Goal: Find contact information

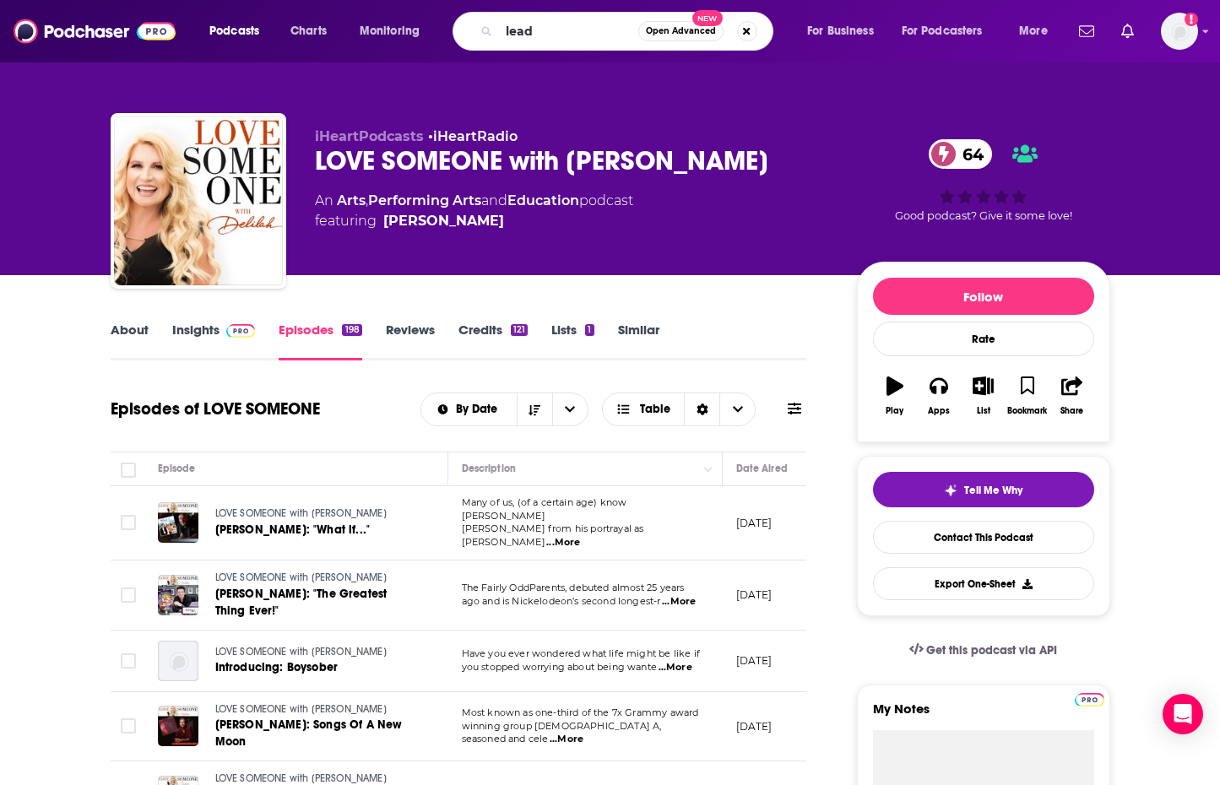
type input "leadx"
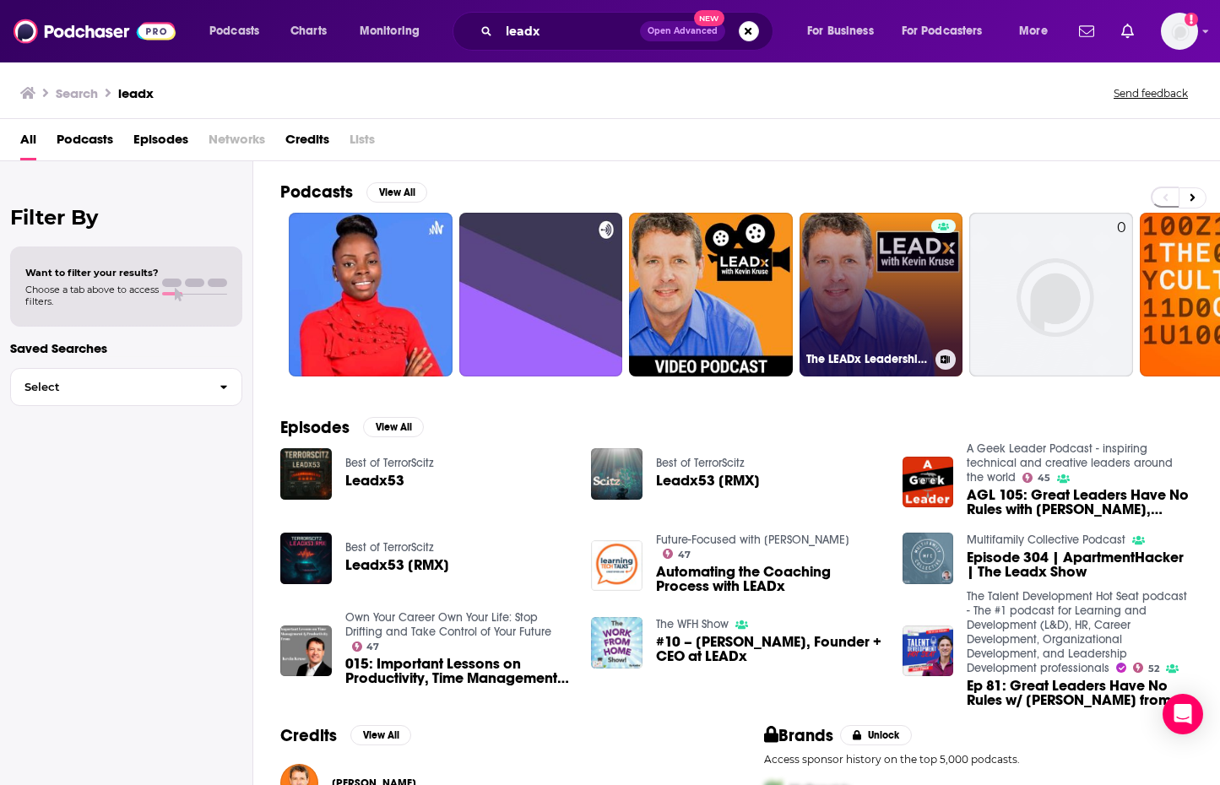
click at [835, 322] on link "The LEADx Leadership Show with [PERSON_NAME]" at bounding box center [882, 295] width 164 height 164
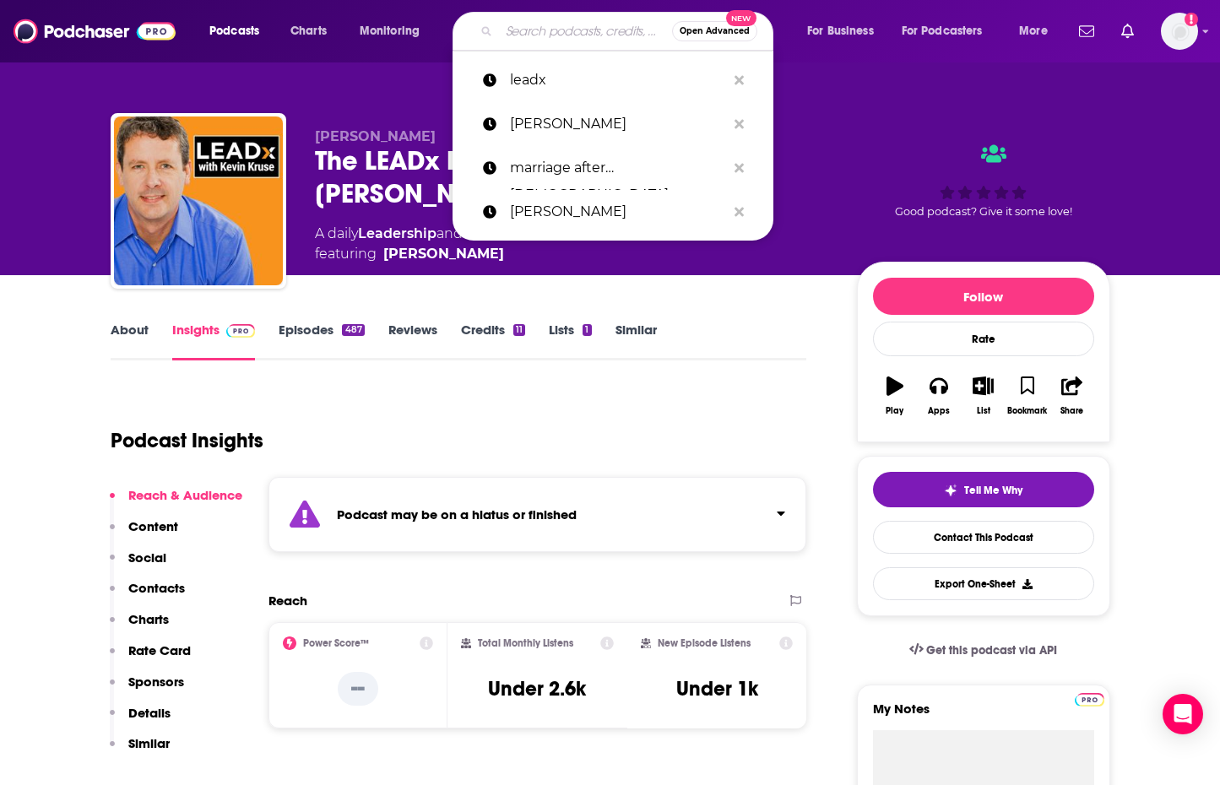
click at [562, 35] on input "Search podcasts, credits, & more..." at bounding box center [585, 31] width 173 height 27
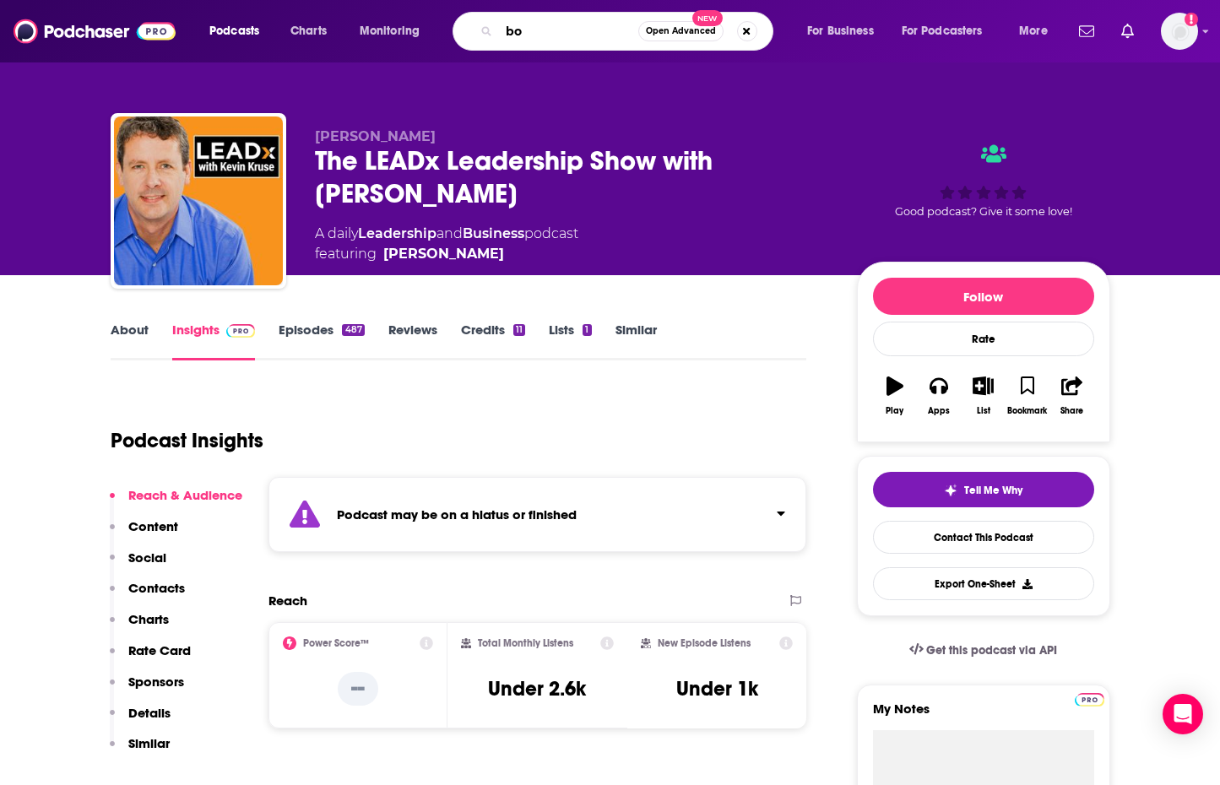
type input "b"
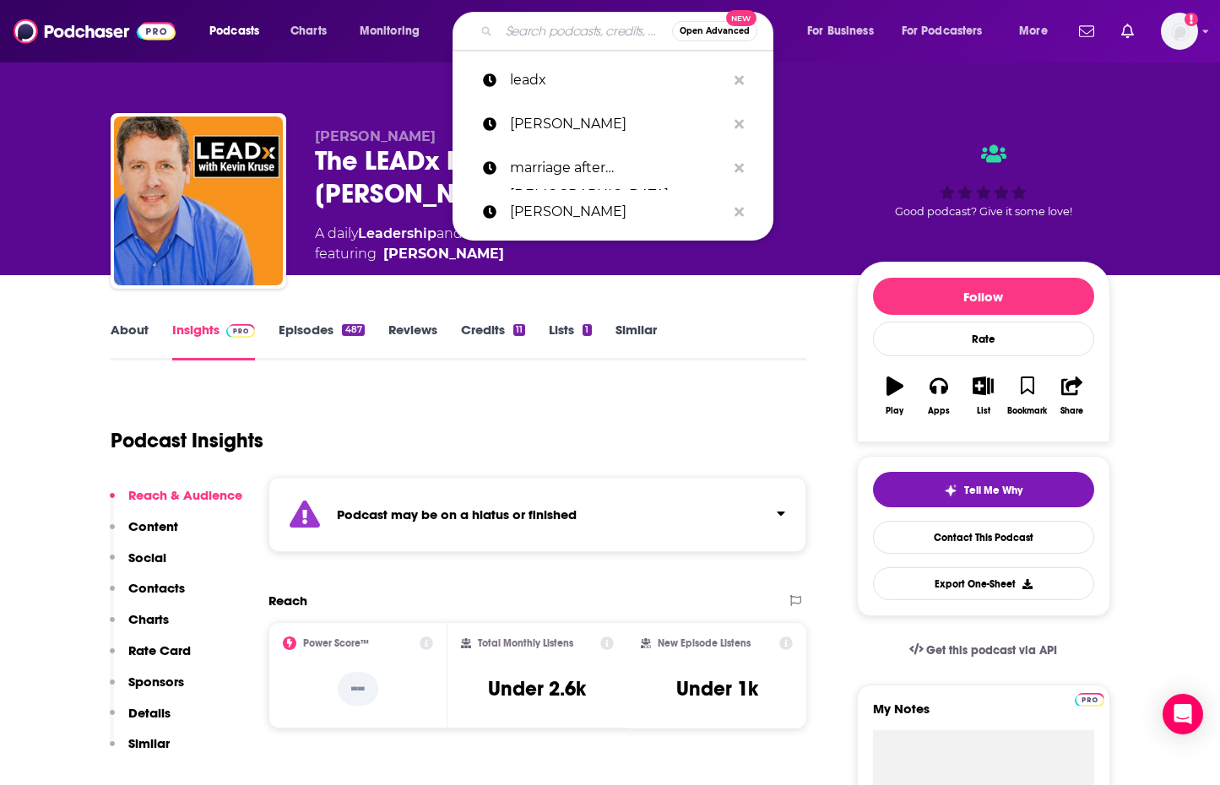
type input "m"
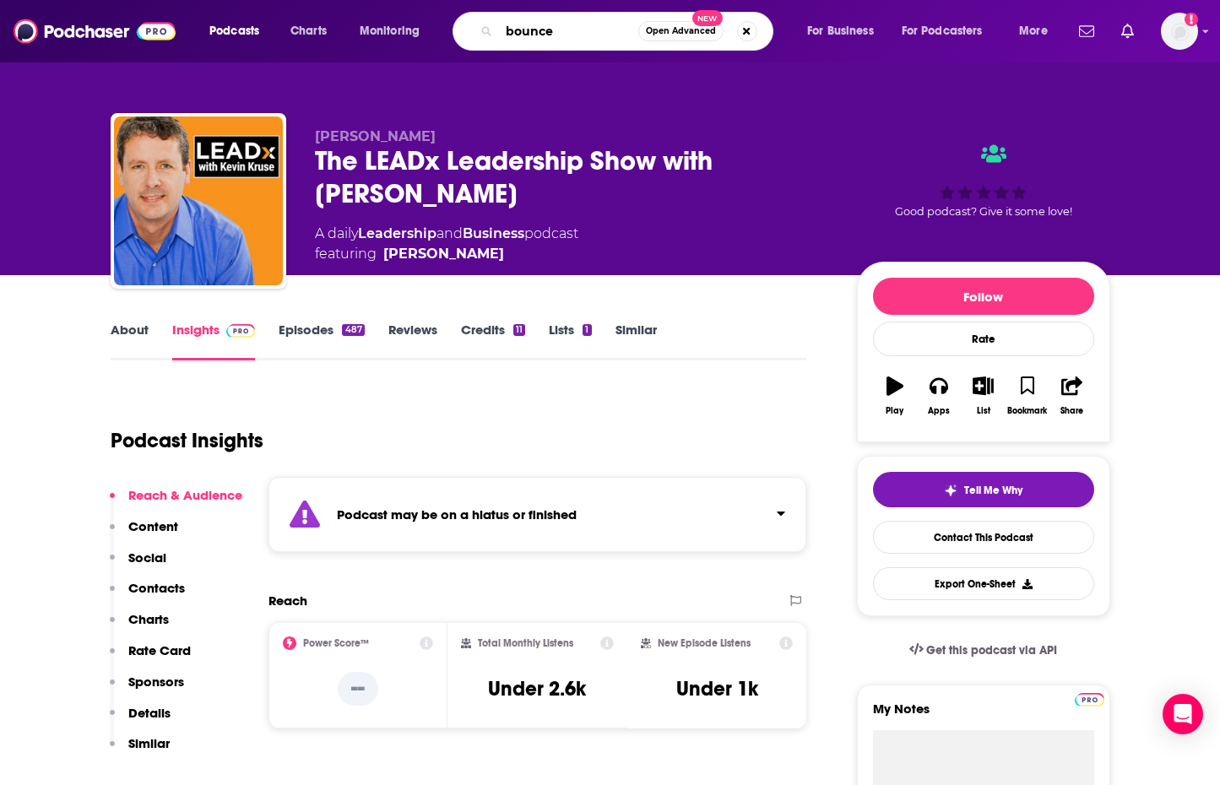
type input "bounced"
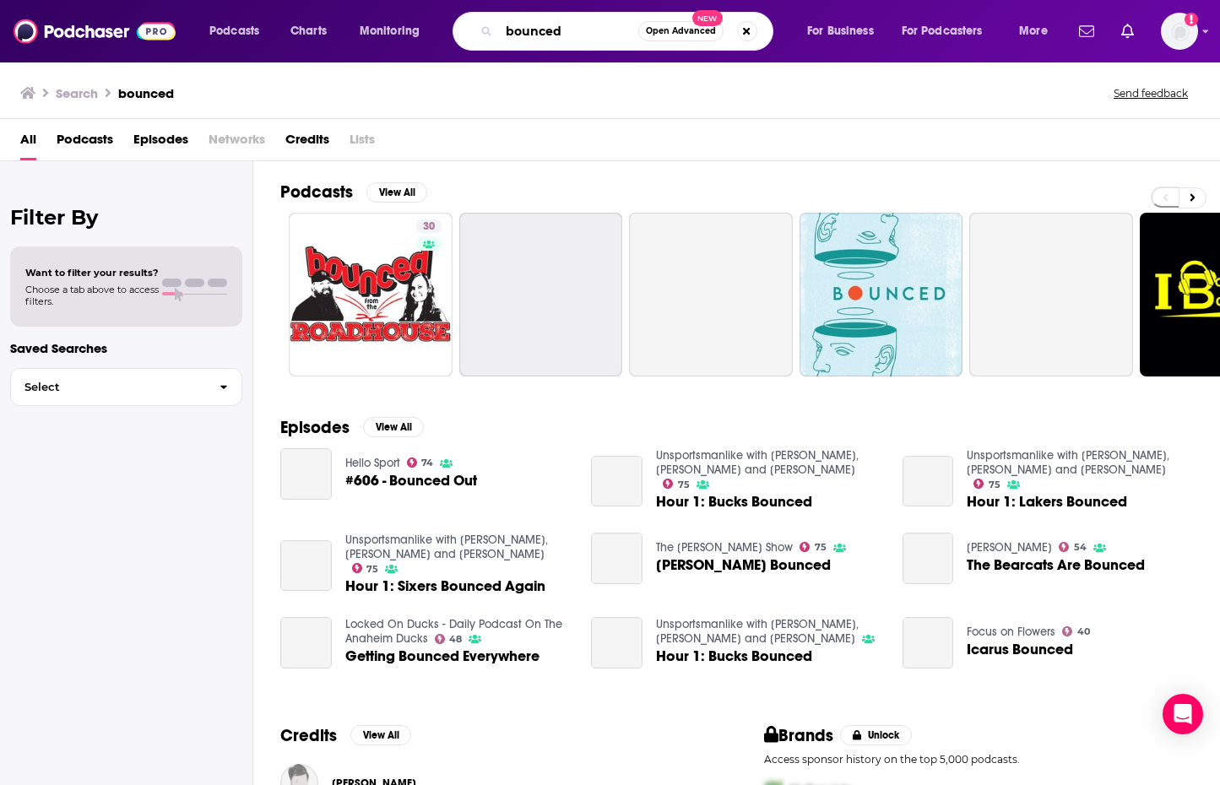
click at [576, 29] on input "bounced" at bounding box center [568, 31] width 139 height 27
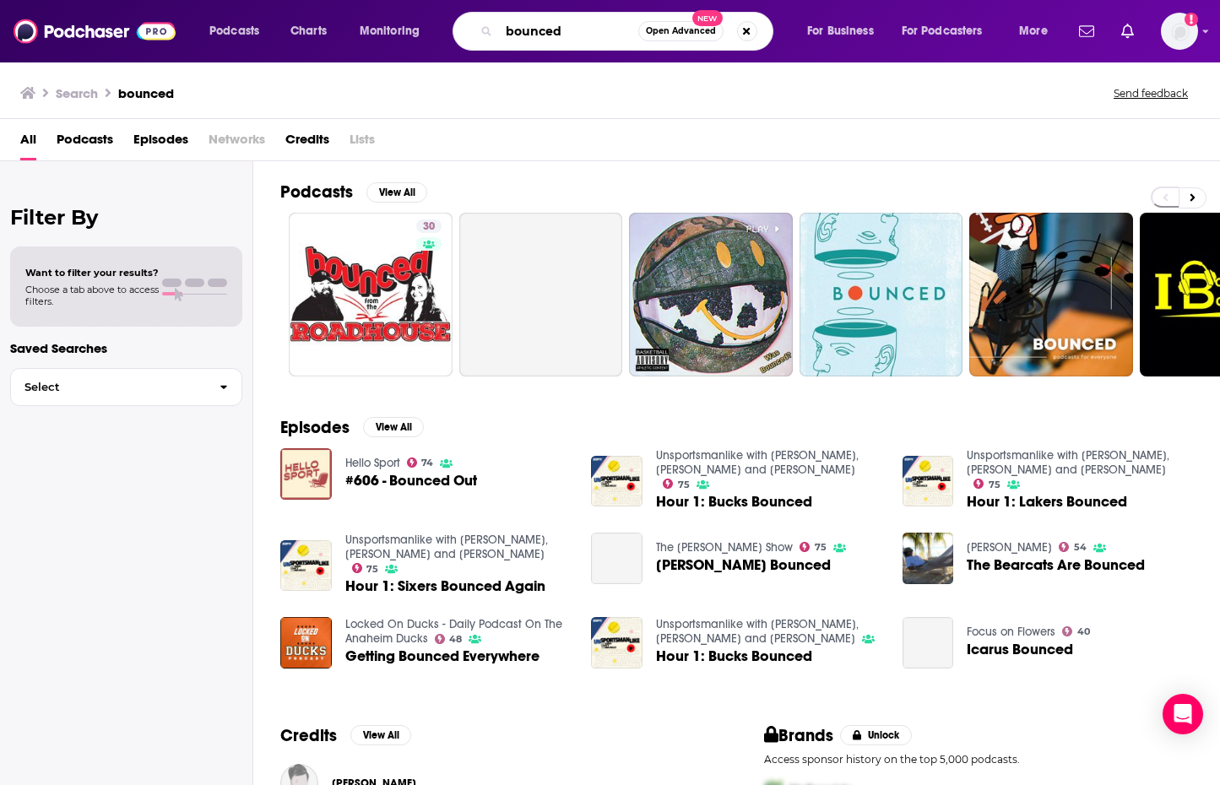
drag, startPoint x: 588, startPoint y: 30, endPoint x: 471, endPoint y: 28, distance: 116.6
click at [471, 28] on div "bounced Open Advanced New" at bounding box center [613, 31] width 321 height 39
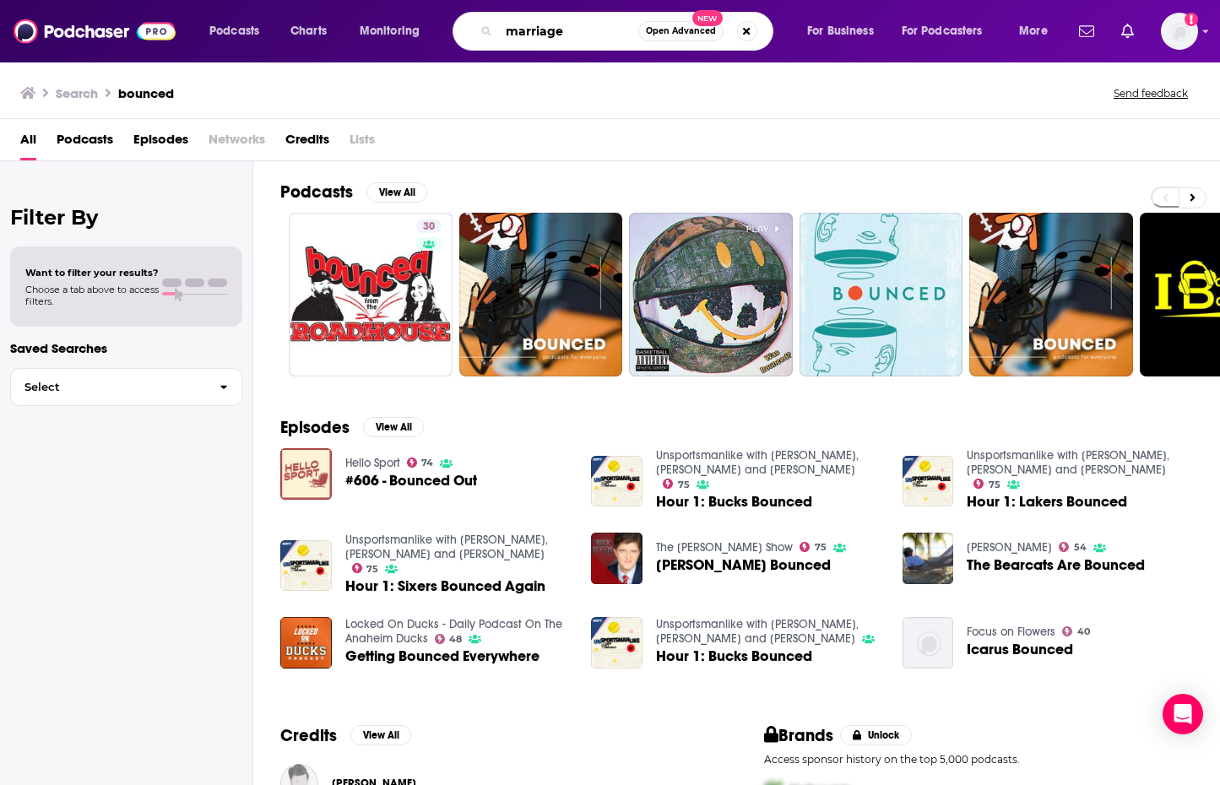
type input "marriage"
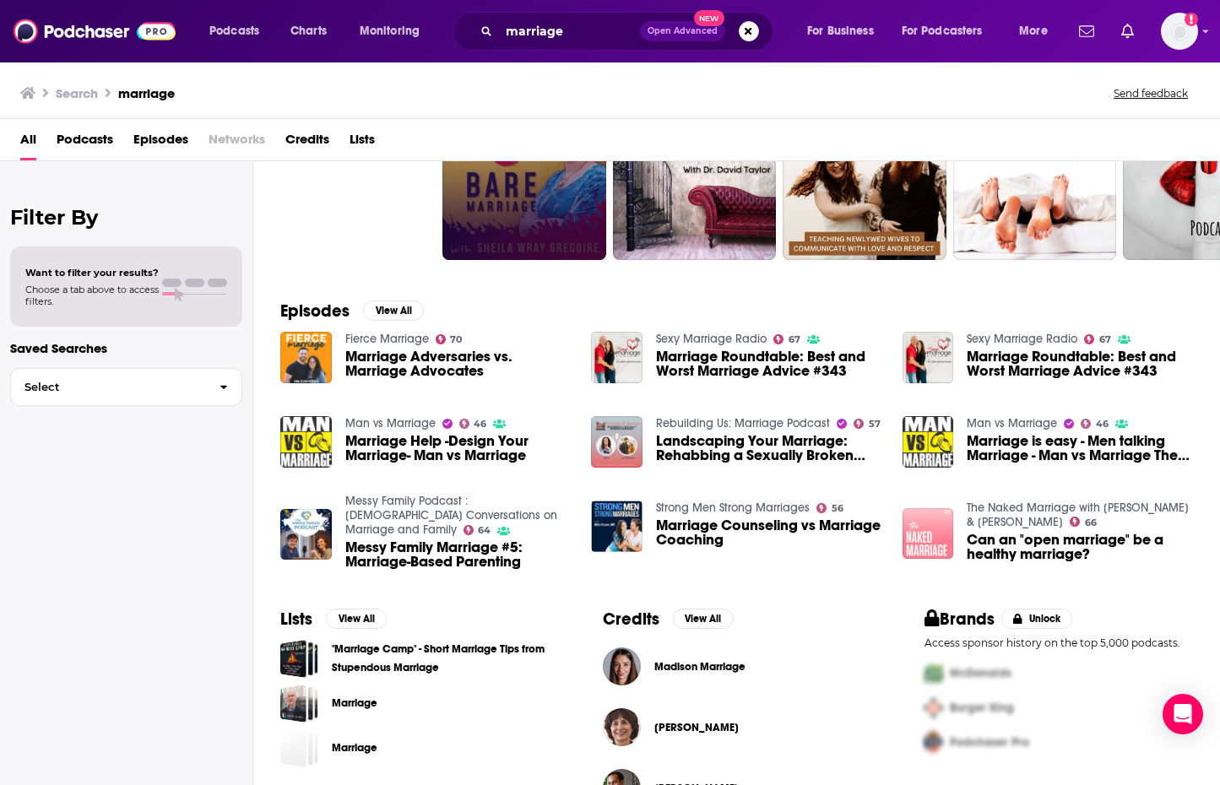
scroll to position [168, 0]
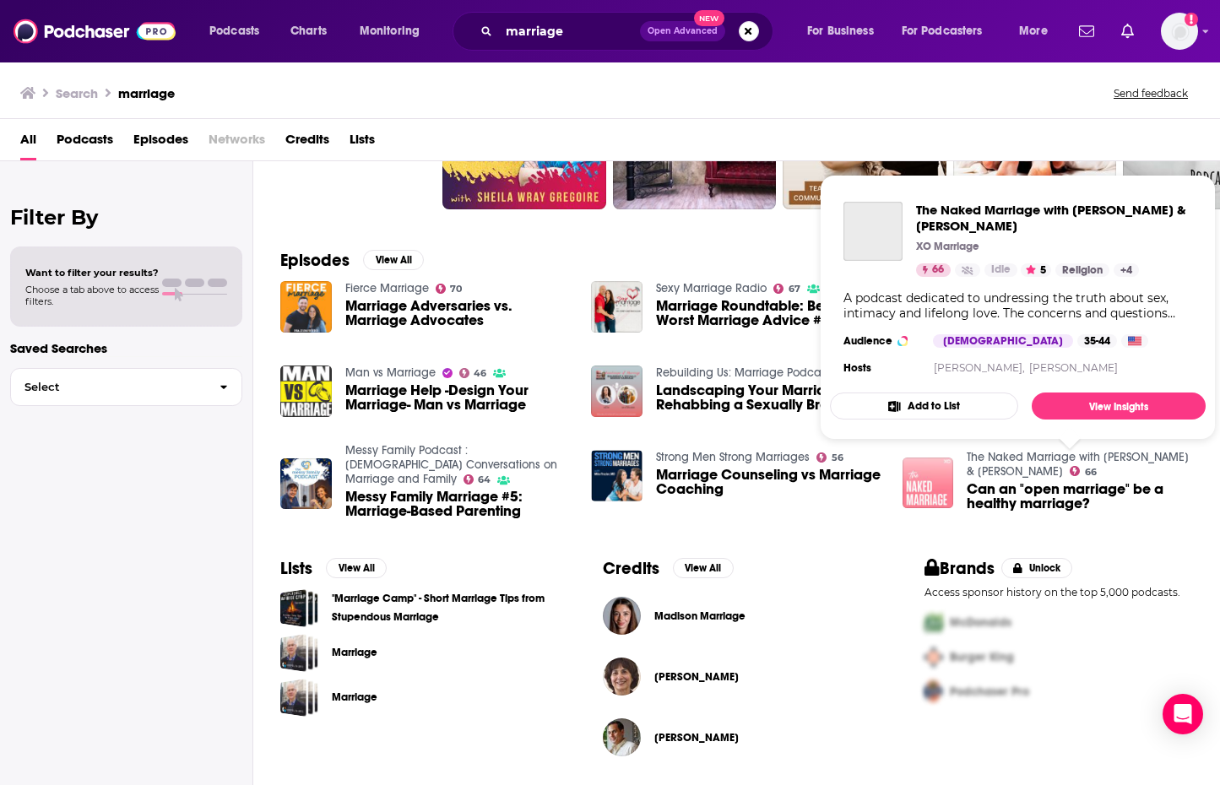
click at [980, 466] on link "The Naked Marriage with [PERSON_NAME] & [PERSON_NAME]" at bounding box center [1078, 464] width 222 height 29
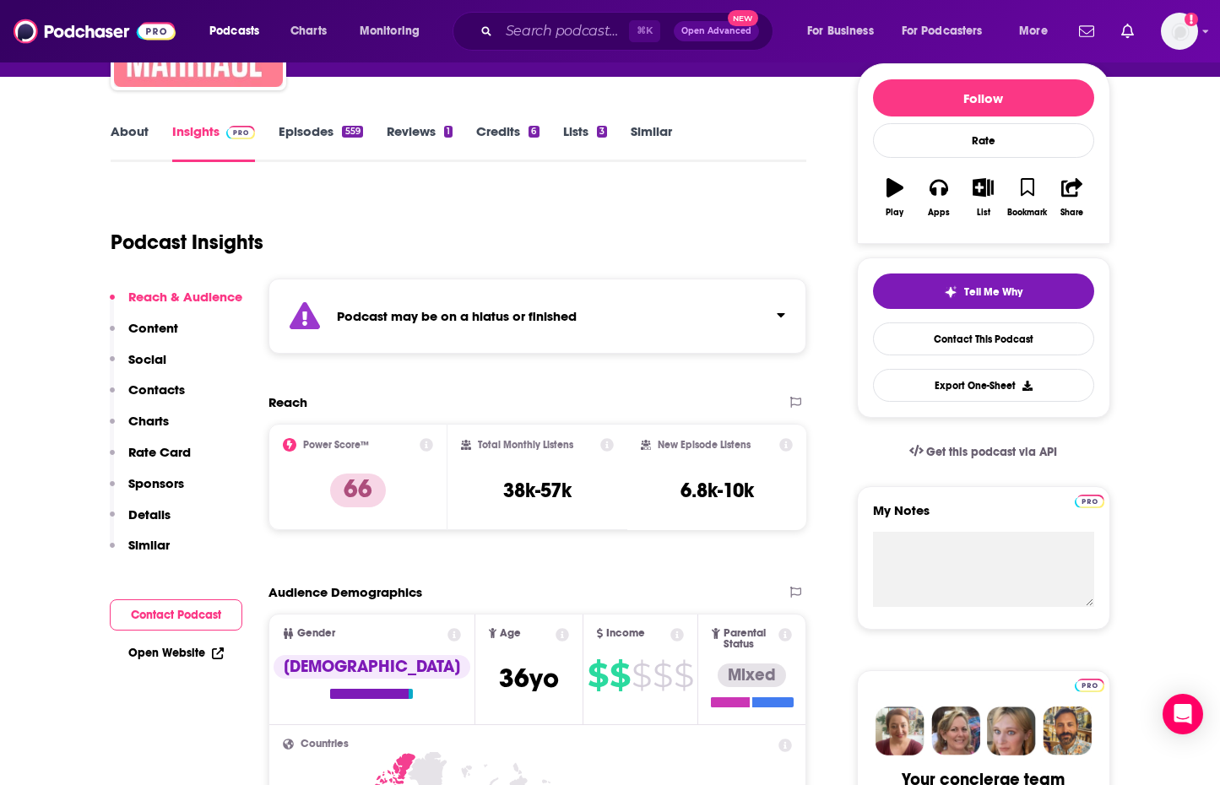
scroll to position [117, 0]
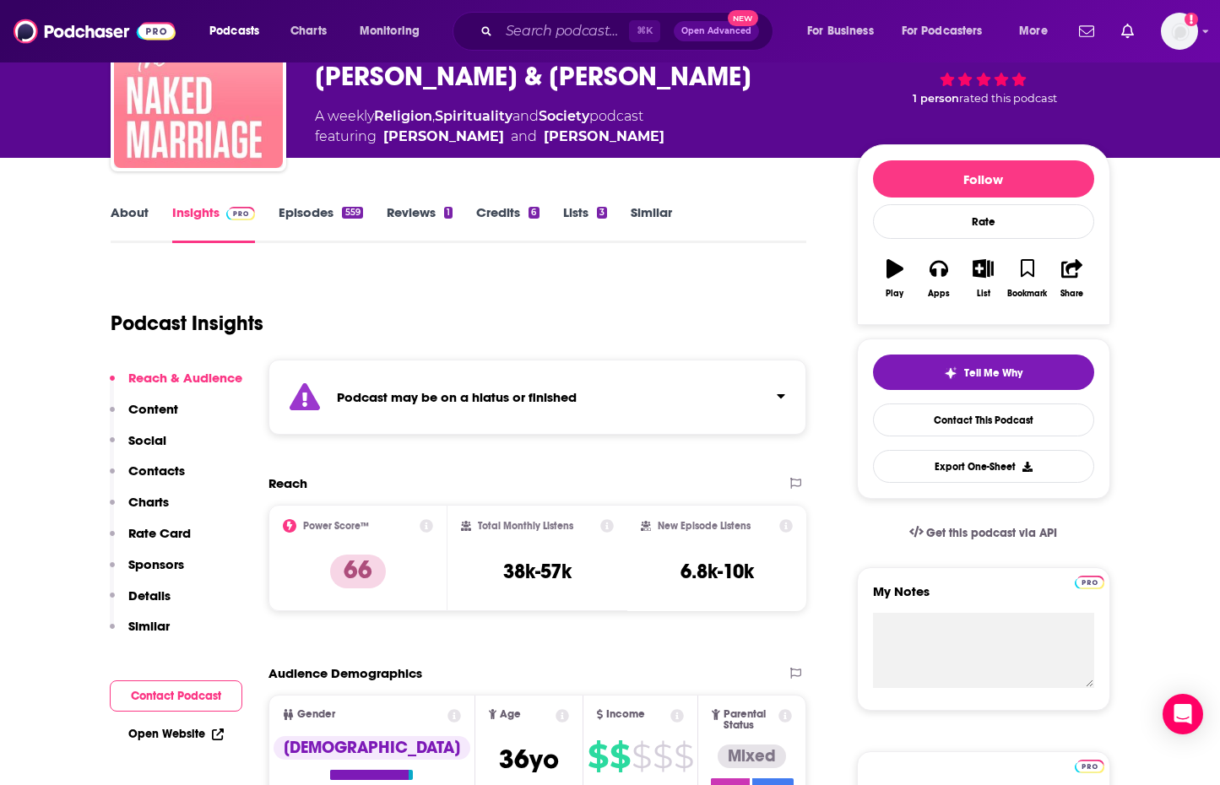
click at [158, 470] on p "Contacts" at bounding box center [156, 471] width 57 height 16
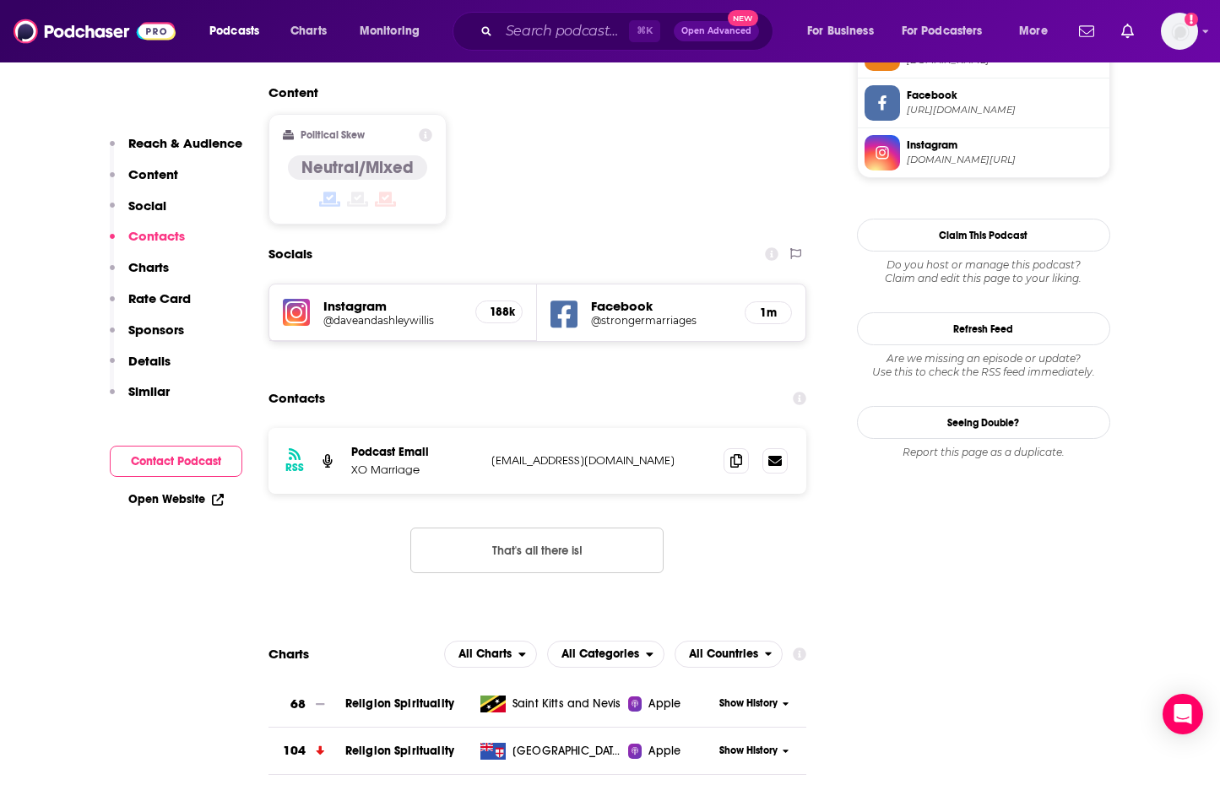
scroll to position [1480, 0]
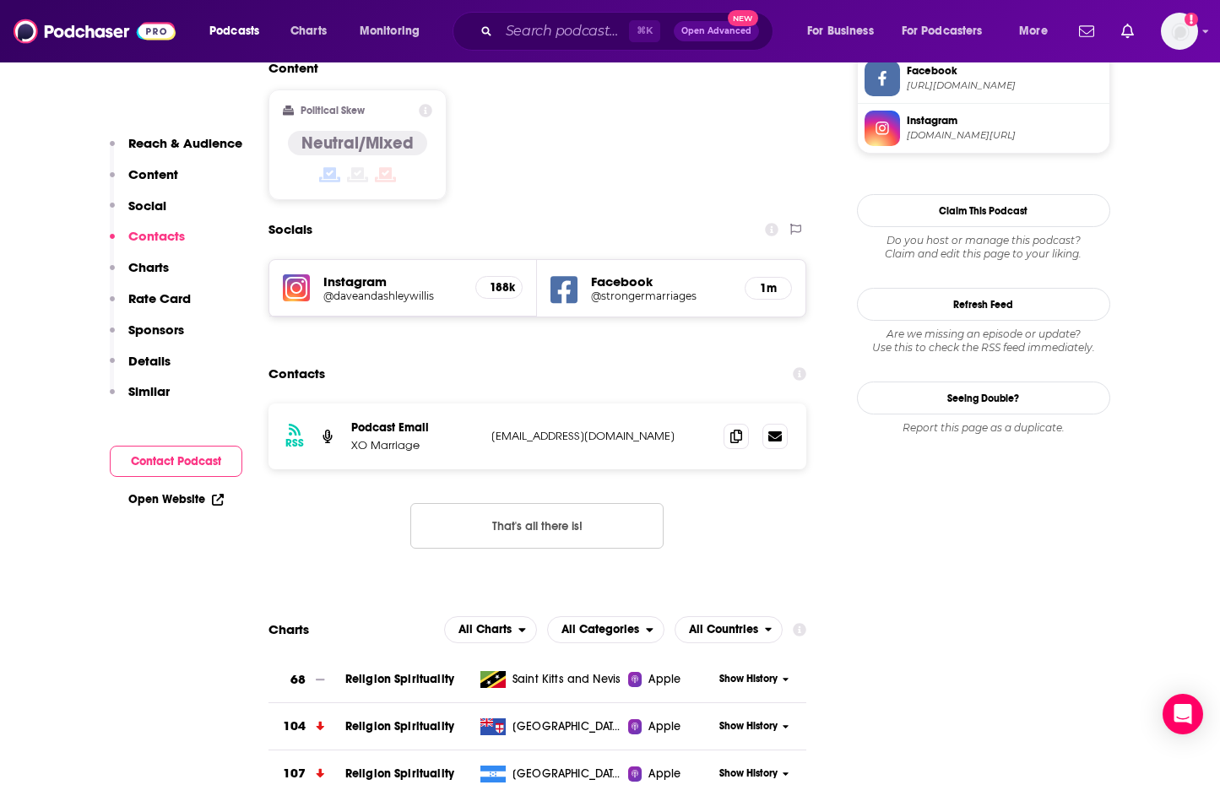
drag, startPoint x: 677, startPoint y: 316, endPoint x: 492, endPoint y: 320, distance: 184.2
click at [492, 429] on p "[EMAIL_ADDRESS][DOMAIN_NAME]" at bounding box center [602, 436] width 220 height 14
copy p "[EMAIL_ADDRESS][DOMAIN_NAME]"
click at [545, 35] on input "Search podcasts, credits, & more..." at bounding box center [564, 31] width 130 height 27
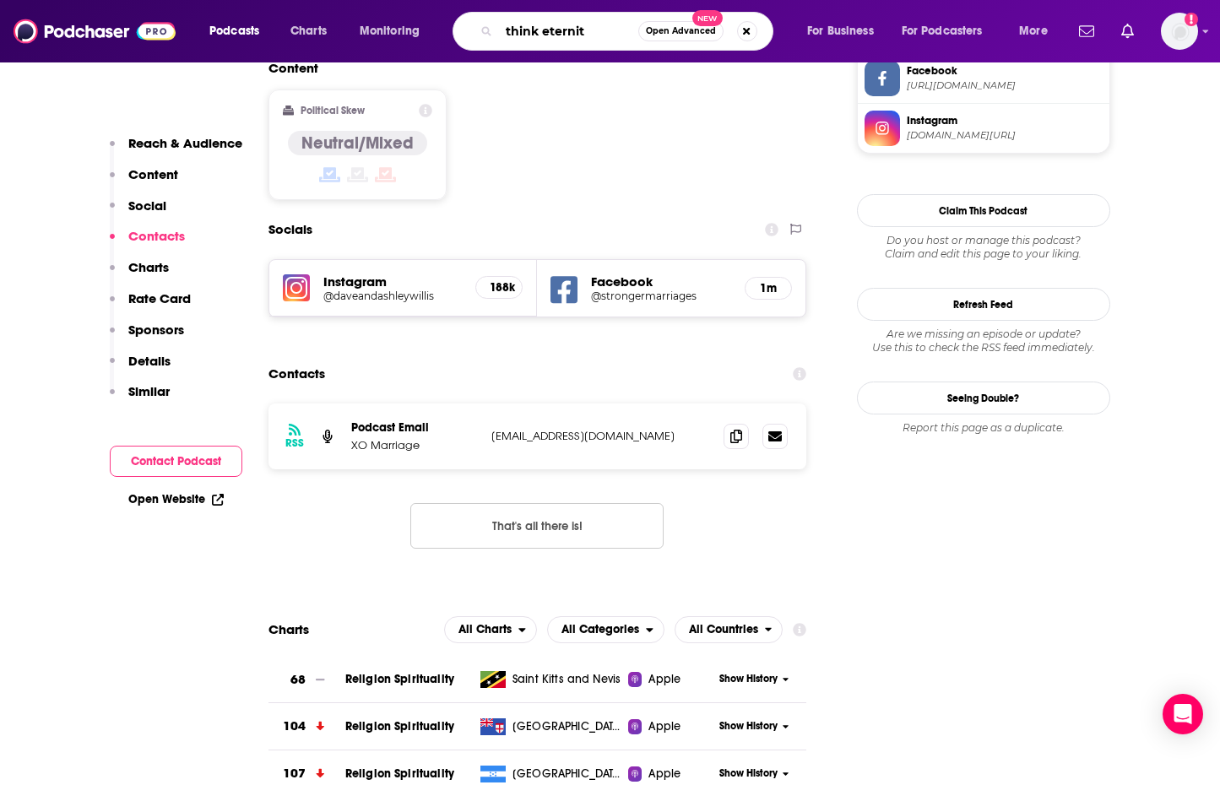
type input "think eternity"
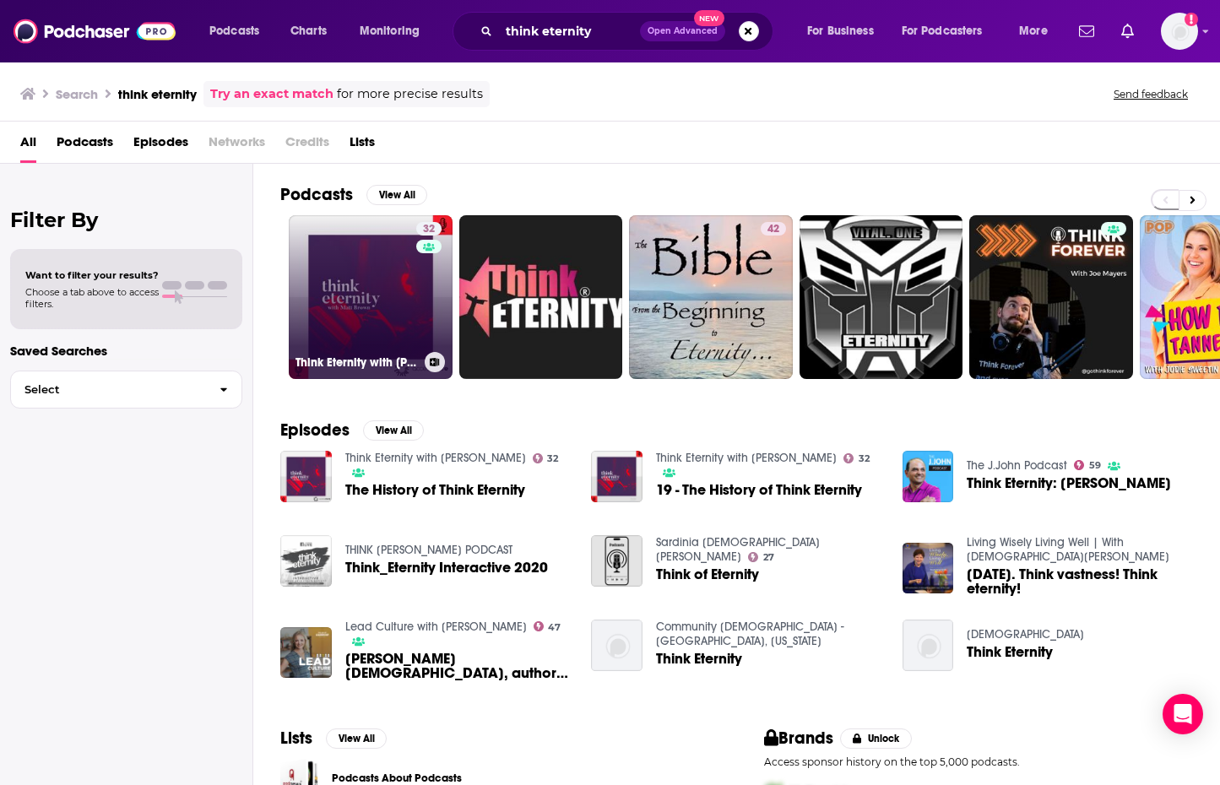
click at [416, 307] on div "32" at bounding box center [431, 287] width 30 height 130
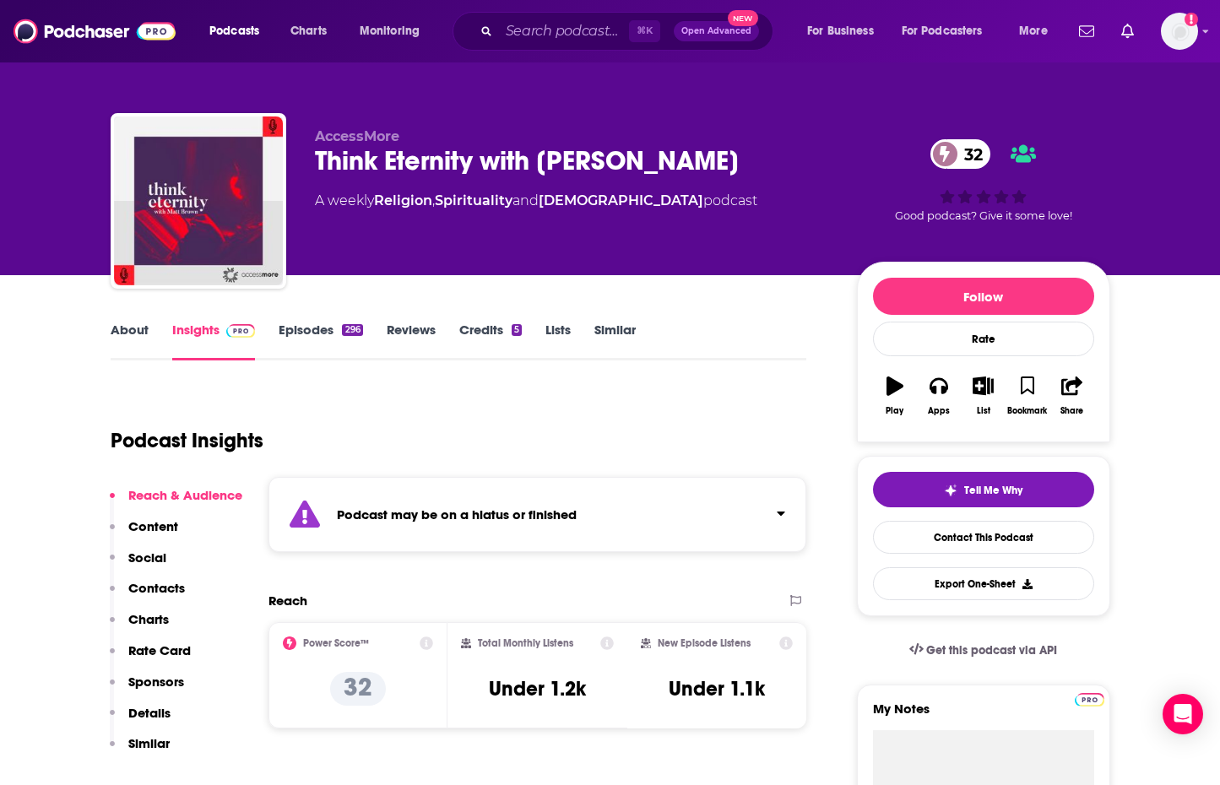
click at [313, 332] on link "Episodes 296" at bounding box center [321, 341] width 84 height 39
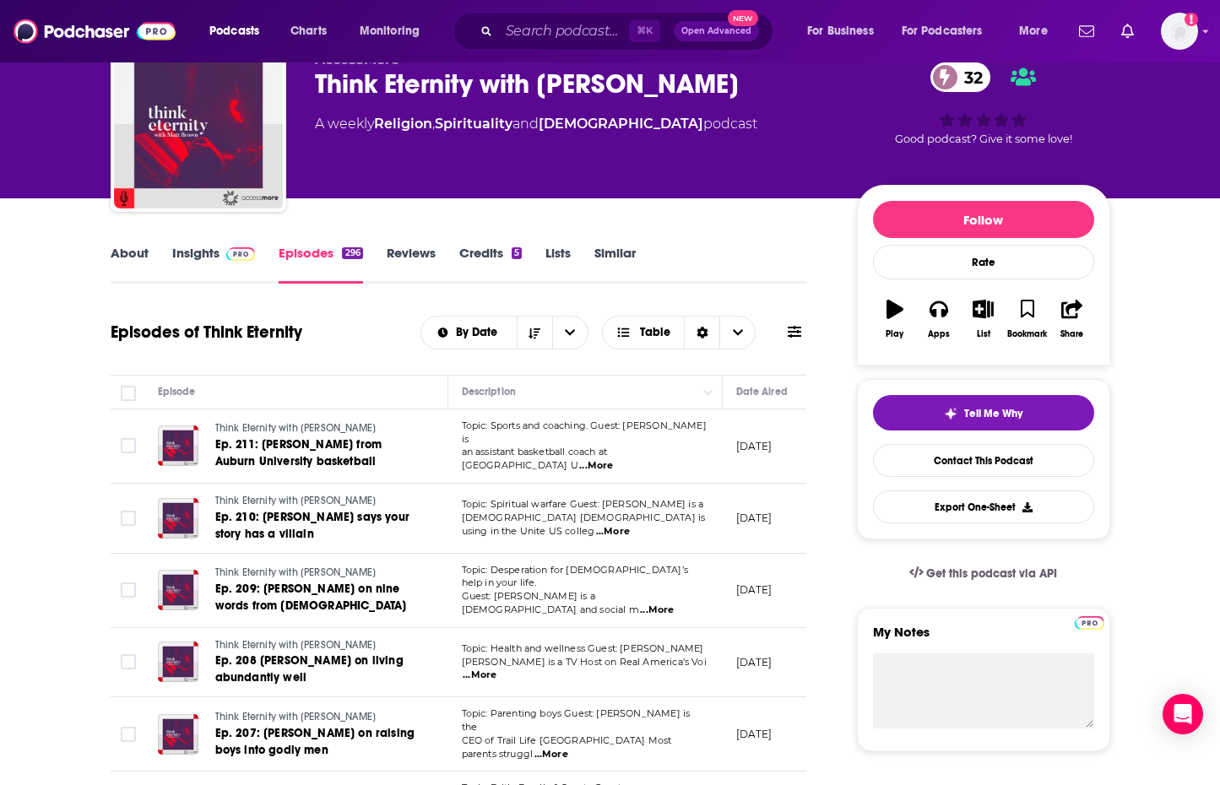
scroll to position [90, 0]
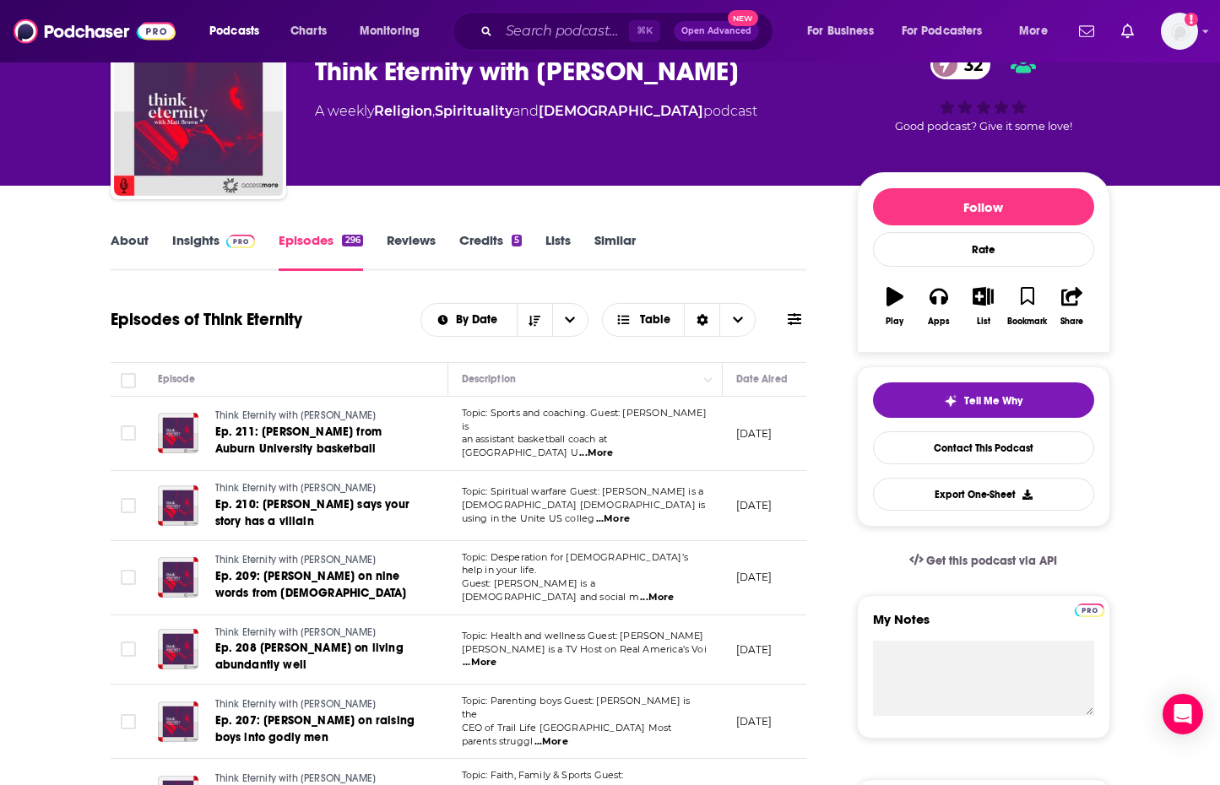
click at [217, 244] on link "Insights" at bounding box center [214, 251] width 84 height 39
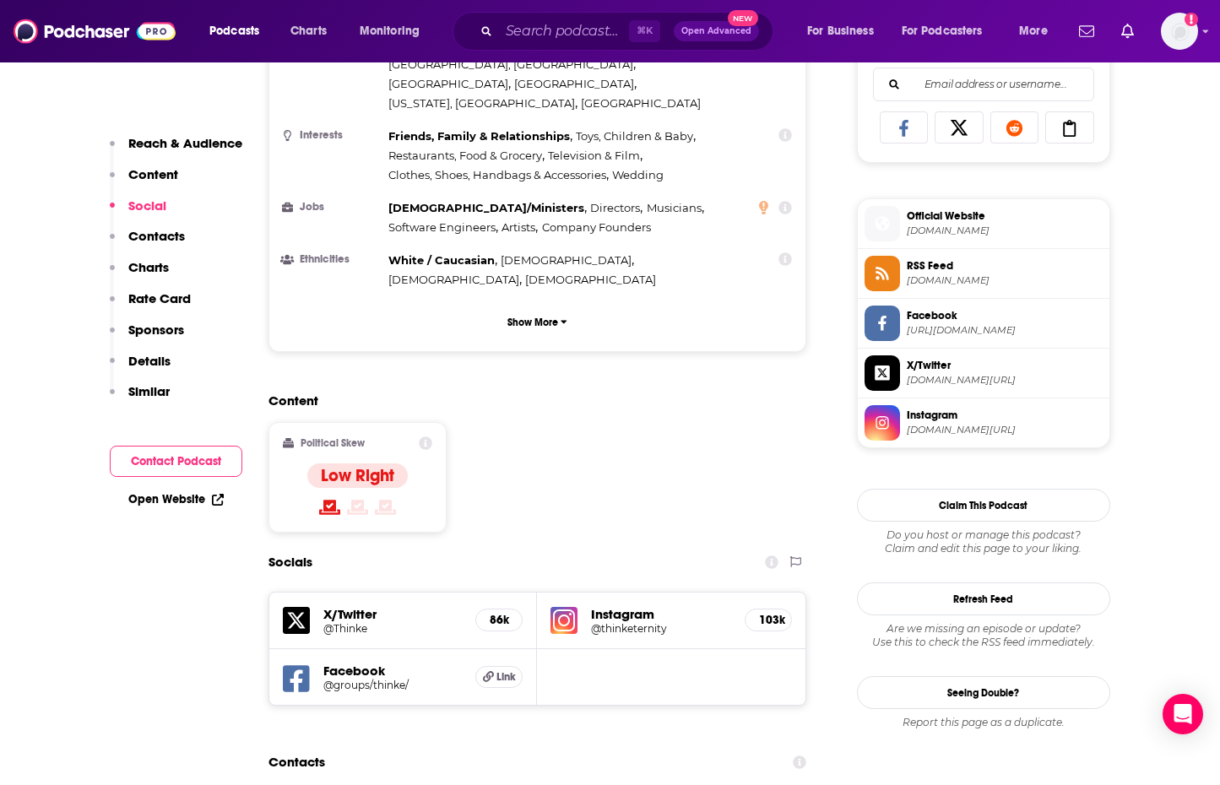
scroll to position [1352, 0]
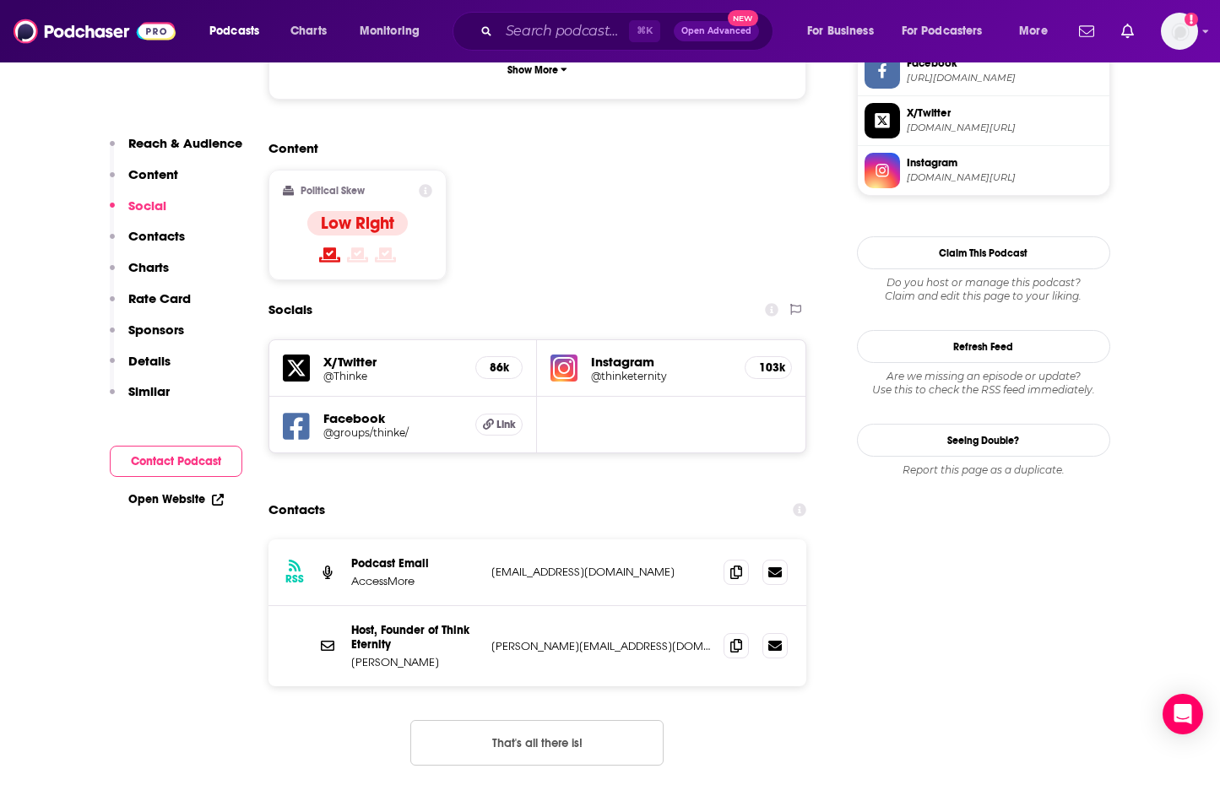
click at [648, 370] on h5 "@thinketernity" at bounding box center [661, 376] width 140 height 13
